Goal: Task Accomplishment & Management: Manage account settings

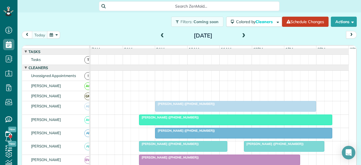
scroll to position [2, 2]
click at [172, 111] on div at bounding box center [235, 106] width 160 height 10
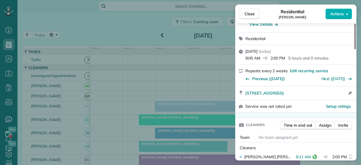
scroll to position [113, 0]
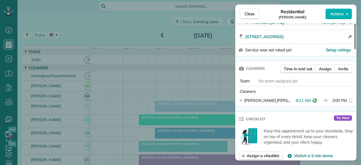
drag, startPoint x: 251, startPoint y: 13, endPoint x: 165, endPoint y: 112, distance: 131.4
click at [251, 13] on span "Close" at bounding box center [249, 14] width 10 height 6
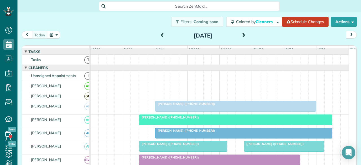
click at [177, 132] on span "Zane Gober (+18178328358)" at bounding box center [185, 130] width 60 height 4
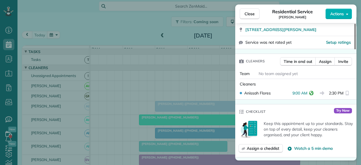
scroll to position [113, 0]
click at [249, 12] on span "Close" at bounding box center [249, 14] width 10 height 6
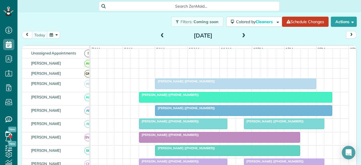
scroll to position [28, 0]
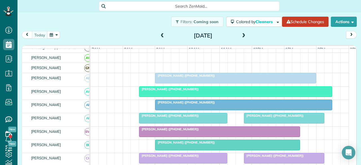
click at [159, 136] on div at bounding box center [219, 131] width 160 height 10
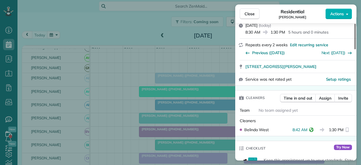
scroll to position [85, 0]
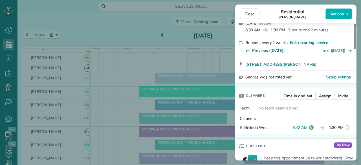
drag, startPoint x: 251, startPoint y: 11, endPoint x: 240, endPoint y: 31, distance: 22.8
click at [251, 11] on button "Close" at bounding box center [249, 13] width 20 height 11
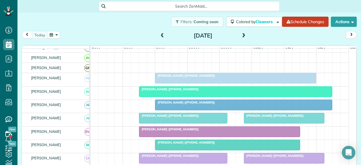
click at [165, 149] on div at bounding box center [227, 145] width 144 height 10
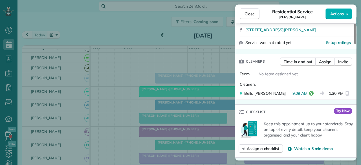
scroll to position [113, 0]
click at [257, 12] on button "Close" at bounding box center [249, 13] width 20 height 11
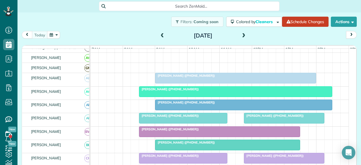
click at [163, 144] on span "Tammy Taylor (+18179803066)" at bounding box center [185, 142] width 60 height 4
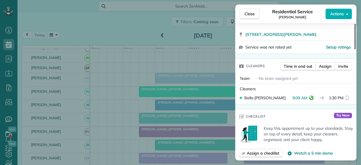
scroll to position [113, 0]
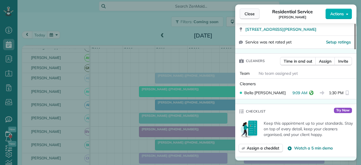
click at [248, 14] on span "Close" at bounding box center [249, 14] width 10 height 6
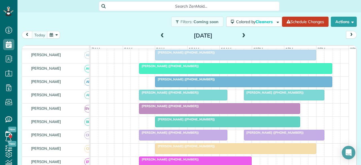
scroll to position [56, 0]
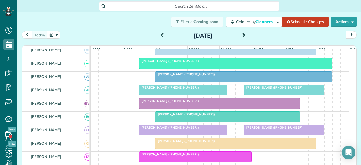
click at [158, 146] on div at bounding box center [235, 143] width 160 height 10
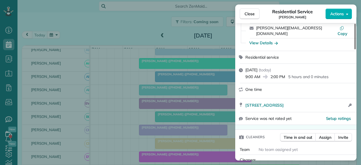
scroll to position [56, 0]
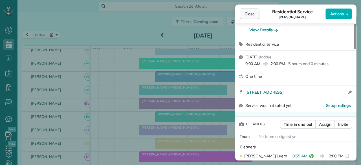
click at [248, 14] on span "Close" at bounding box center [249, 14] width 10 height 6
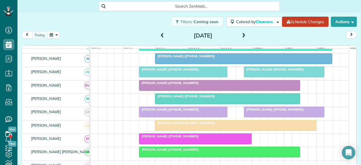
scroll to position [85, 0]
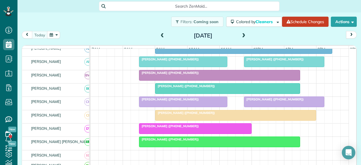
click at [149, 141] on span "Robin Capps (+18172910461)" at bounding box center [169, 139] width 60 height 4
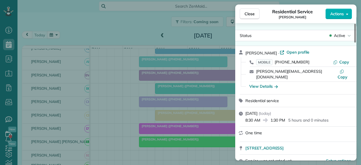
scroll to position [56, 0]
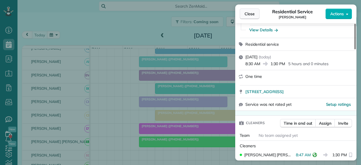
click at [246, 15] on span "Close" at bounding box center [249, 14] width 10 height 6
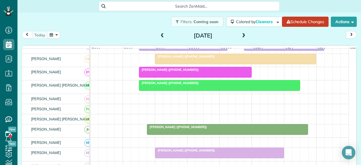
scroll to position [169, 0]
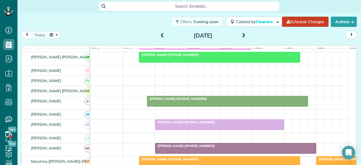
click at [169, 101] on span "Stacy Harvey (+18173000595)" at bounding box center [176, 99] width 60 height 4
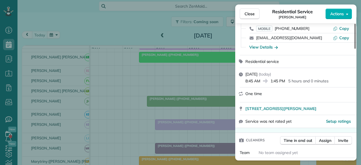
scroll to position [56, 0]
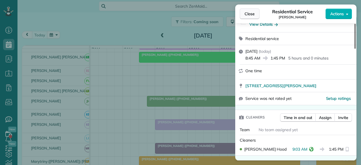
click at [248, 12] on span "Close" at bounding box center [249, 14] width 10 height 6
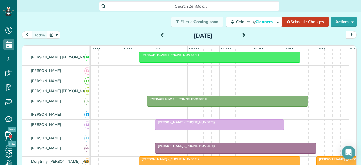
click at [170, 128] on div at bounding box center [219, 124] width 128 height 10
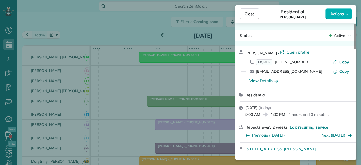
scroll to position [113, 0]
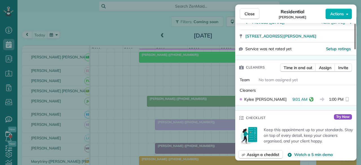
click at [248, 11] on span "Close" at bounding box center [249, 14] width 10 height 6
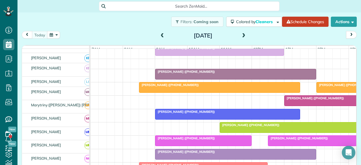
scroll to position [254, 0]
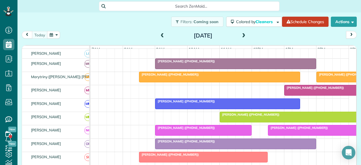
click at [171, 103] on span "Linda Letherwood (+16012606062)" at bounding box center [185, 101] width 60 height 4
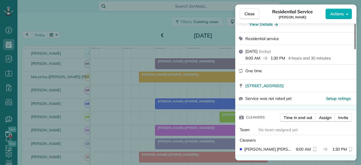
scroll to position [113, 0]
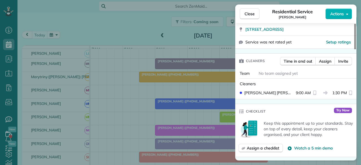
drag, startPoint x: 245, startPoint y: 14, endPoint x: 184, endPoint y: 103, distance: 108.3
click at [246, 14] on span "Close" at bounding box center [249, 14] width 10 height 6
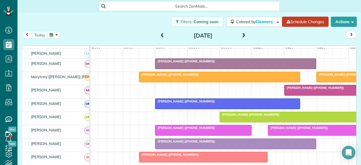
click at [201, 130] on span "David Cameron (+18179074729)" at bounding box center [185, 128] width 60 height 4
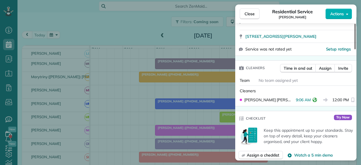
scroll to position [113, 0]
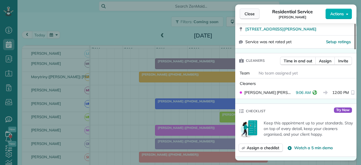
click at [252, 13] on span "Close" at bounding box center [249, 14] width 10 height 6
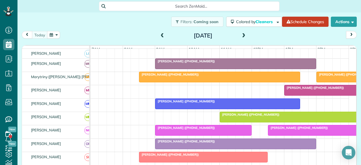
click at [173, 145] on div at bounding box center [235, 144] width 160 height 10
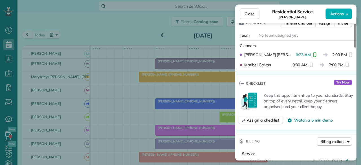
scroll to position [171, 0]
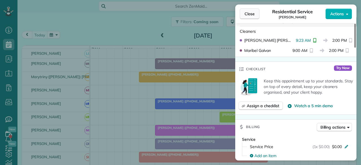
click at [250, 13] on span "Close" at bounding box center [249, 14] width 10 height 6
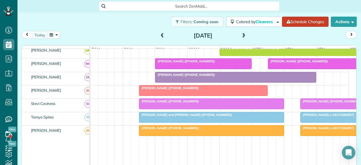
scroll to position [310, 0]
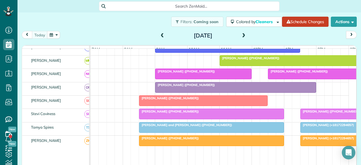
click at [171, 100] on span "Toni Warden (+18177987056)" at bounding box center [169, 98] width 60 height 4
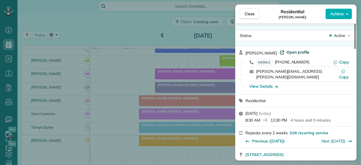
click at [289, 52] on span "Open profile" at bounding box center [297, 52] width 23 height 6
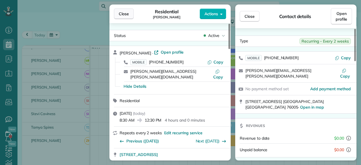
click at [126, 15] on span "Close" at bounding box center [124, 14] width 10 height 6
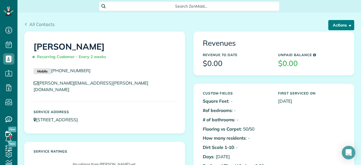
click at [339, 26] on button "Actions" at bounding box center [341, 25] width 26 height 10
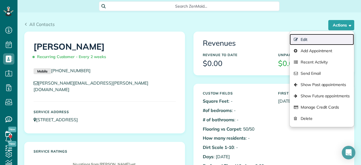
click at [307, 42] on link "Edit" at bounding box center [321, 39] width 64 height 11
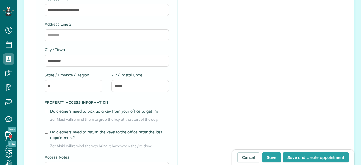
scroll to position [2, 2]
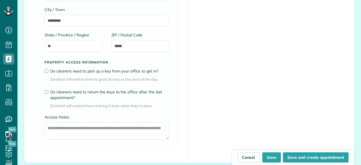
type input "**********"
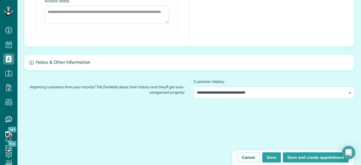
scroll to position [507, 0]
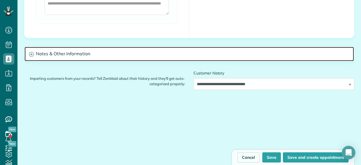
click at [85, 55] on h3 "Notes & Other Information" at bounding box center [189, 54] width 329 height 14
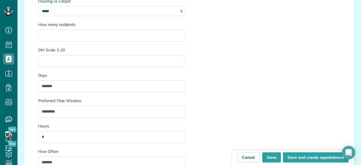
scroll to position [648, 0]
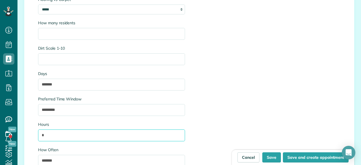
drag, startPoint x: 46, startPoint y: 134, endPoint x: 38, endPoint y: 135, distance: 8.3
click at [38, 134] on input "*" at bounding box center [111, 135] width 147 height 12
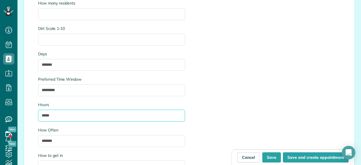
scroll to position [676, 0]
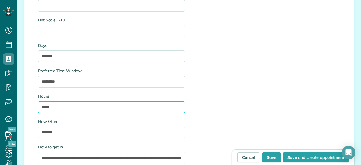
type input "*****"
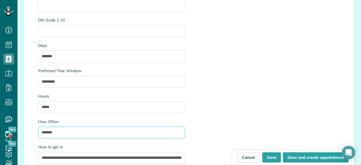
drag, startPoint x: 59, startPoint y: 131, endPoint x: 24, endPoint y: 131, distance: 34.6
click at [25, 131] on div "**********" at bounding box center [189, 82] width 329 height 381
type input "********"
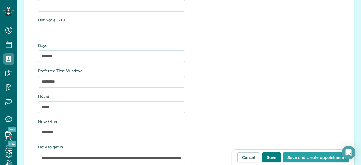
click at [265, 157] on button "Save" at bounding box center [271, 157] width 19 height 10
type input "**********"
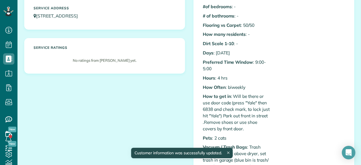
scroll to position [113, 0]
